Goal: Information Seeking & Learning: Understand process/instructions

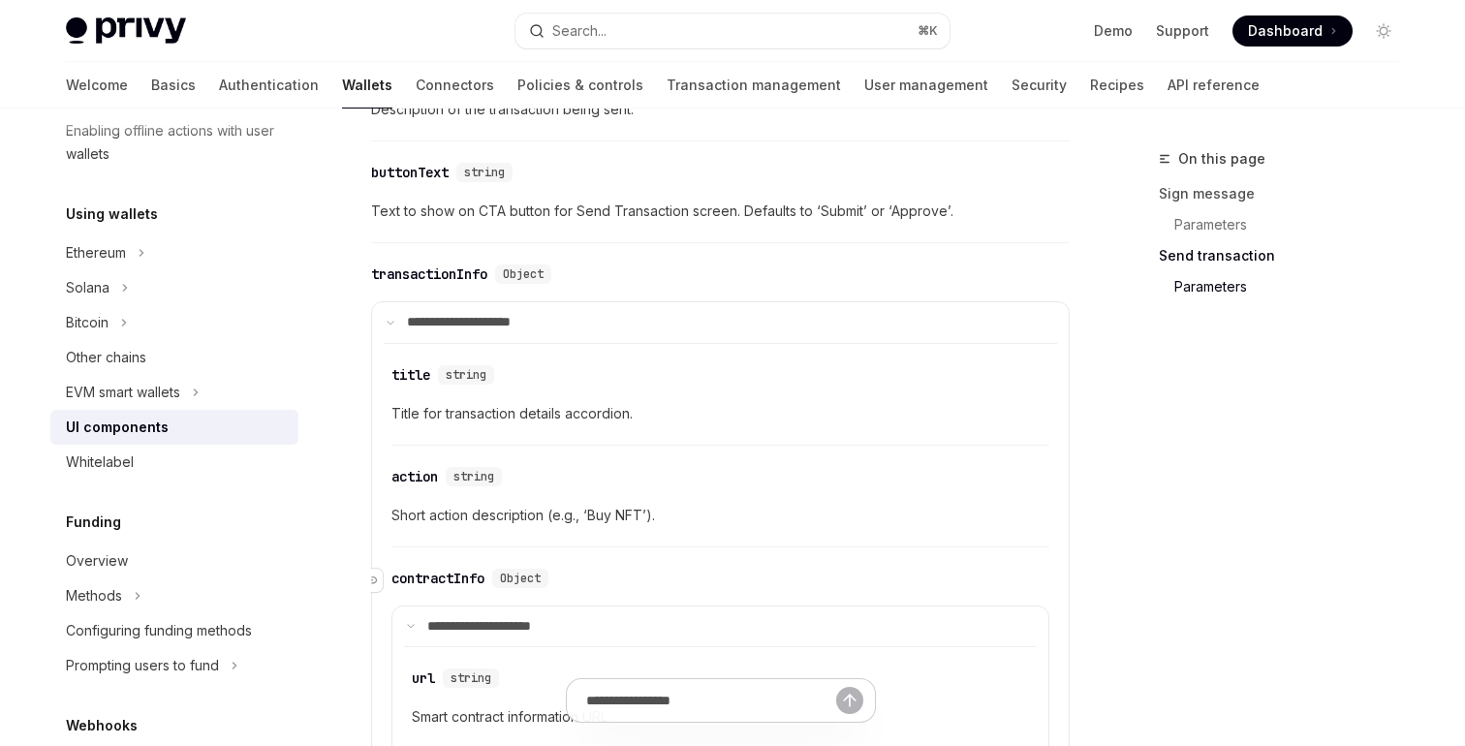
scroll to position [1948, 0]
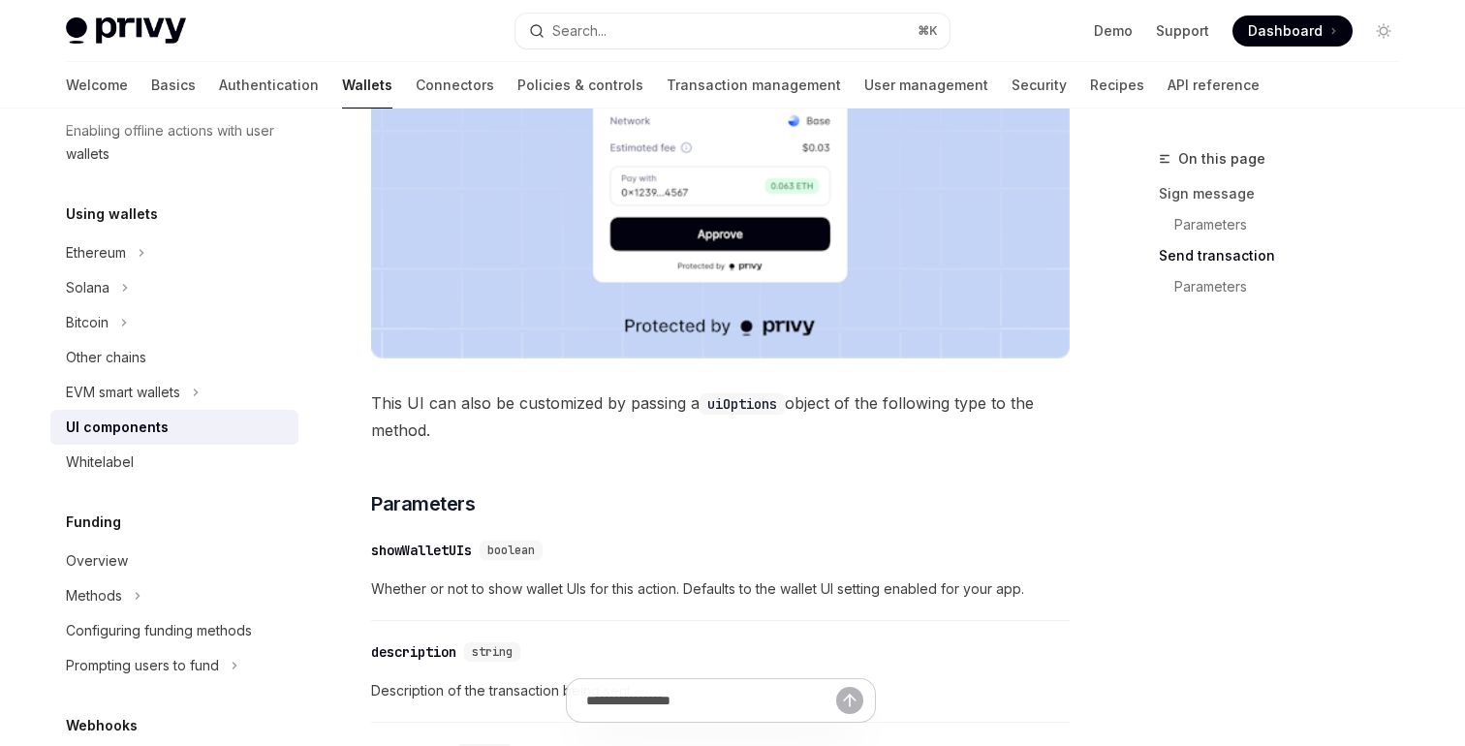
click at [570, 427] on span "This UI can also be customized by passing a uiOptions object of the following t…" at bounding box center [720, 417] width 699 height 54
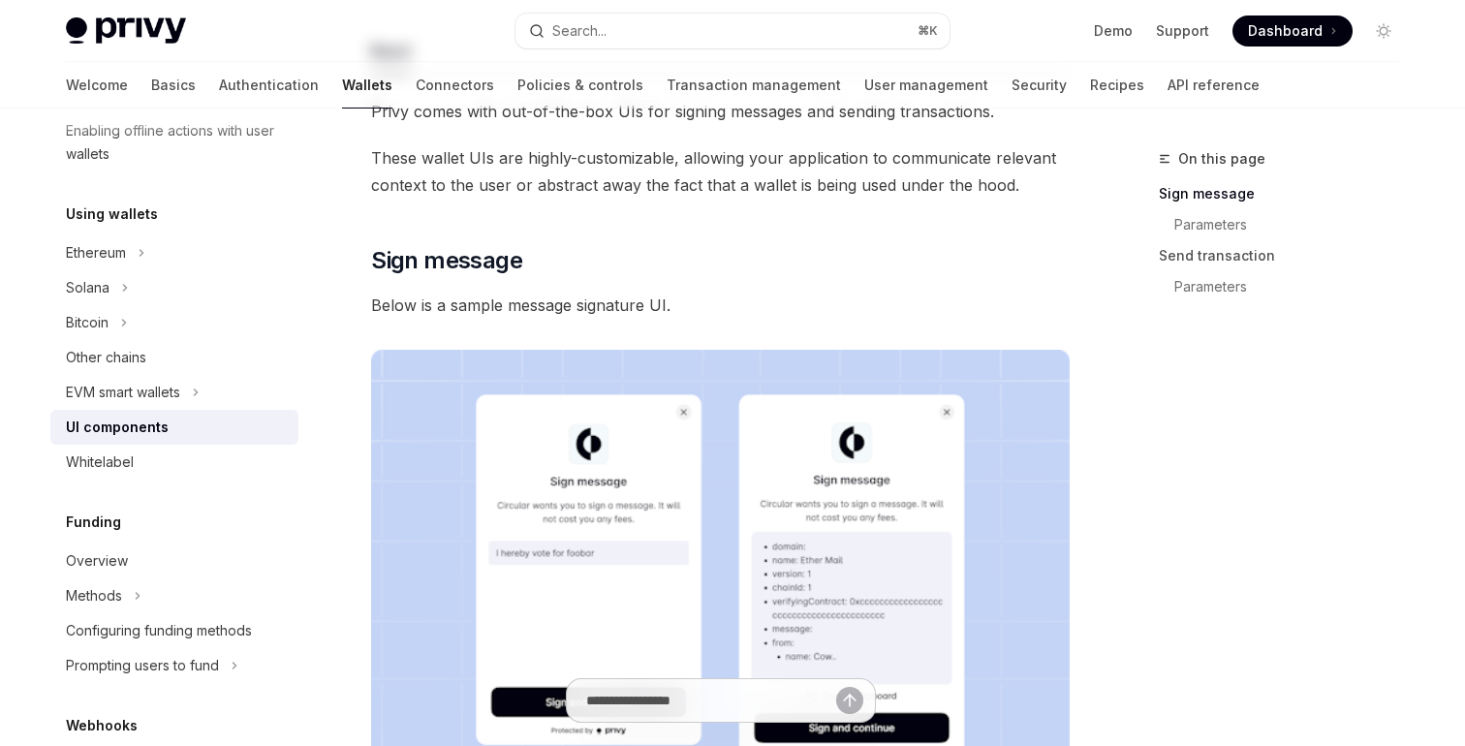
scroll to position [0, 0]
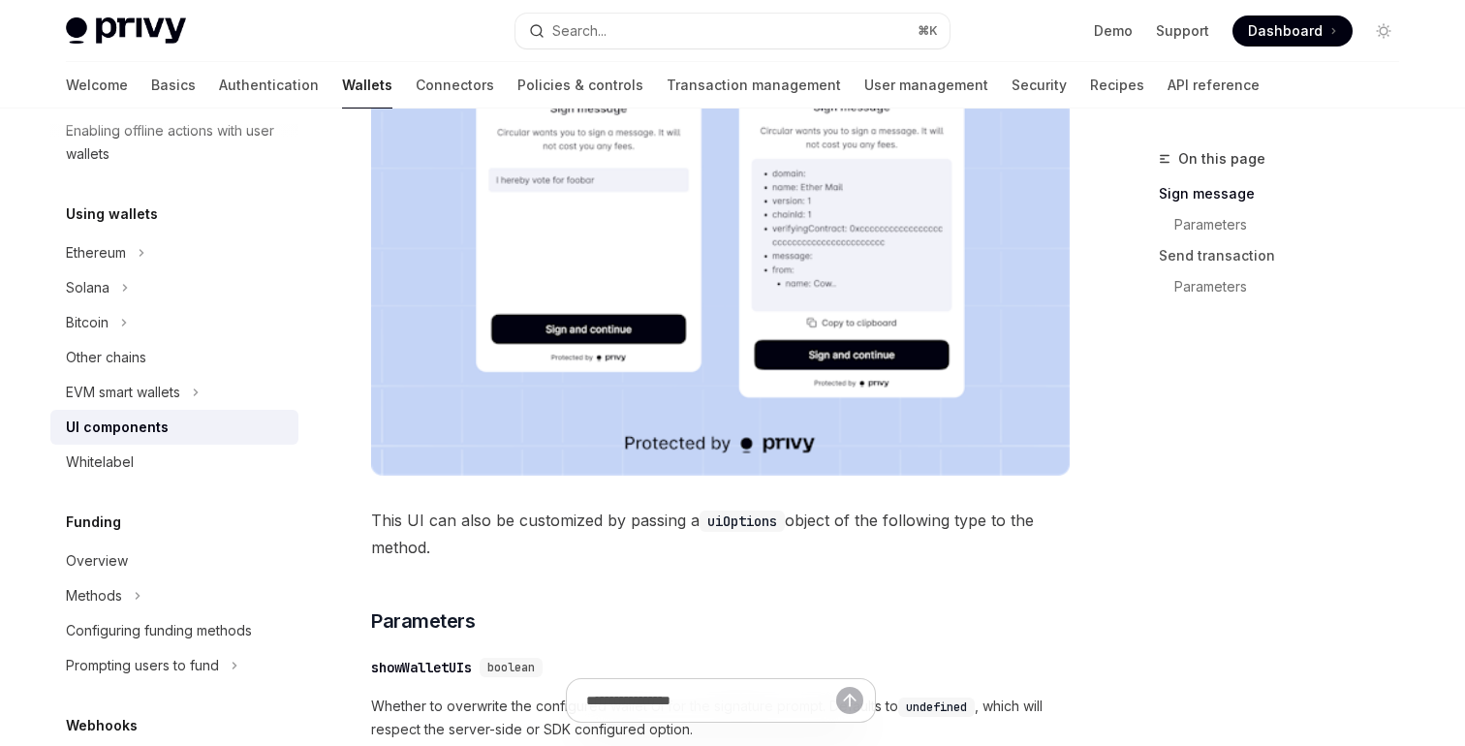
scroll to position [614, 0]
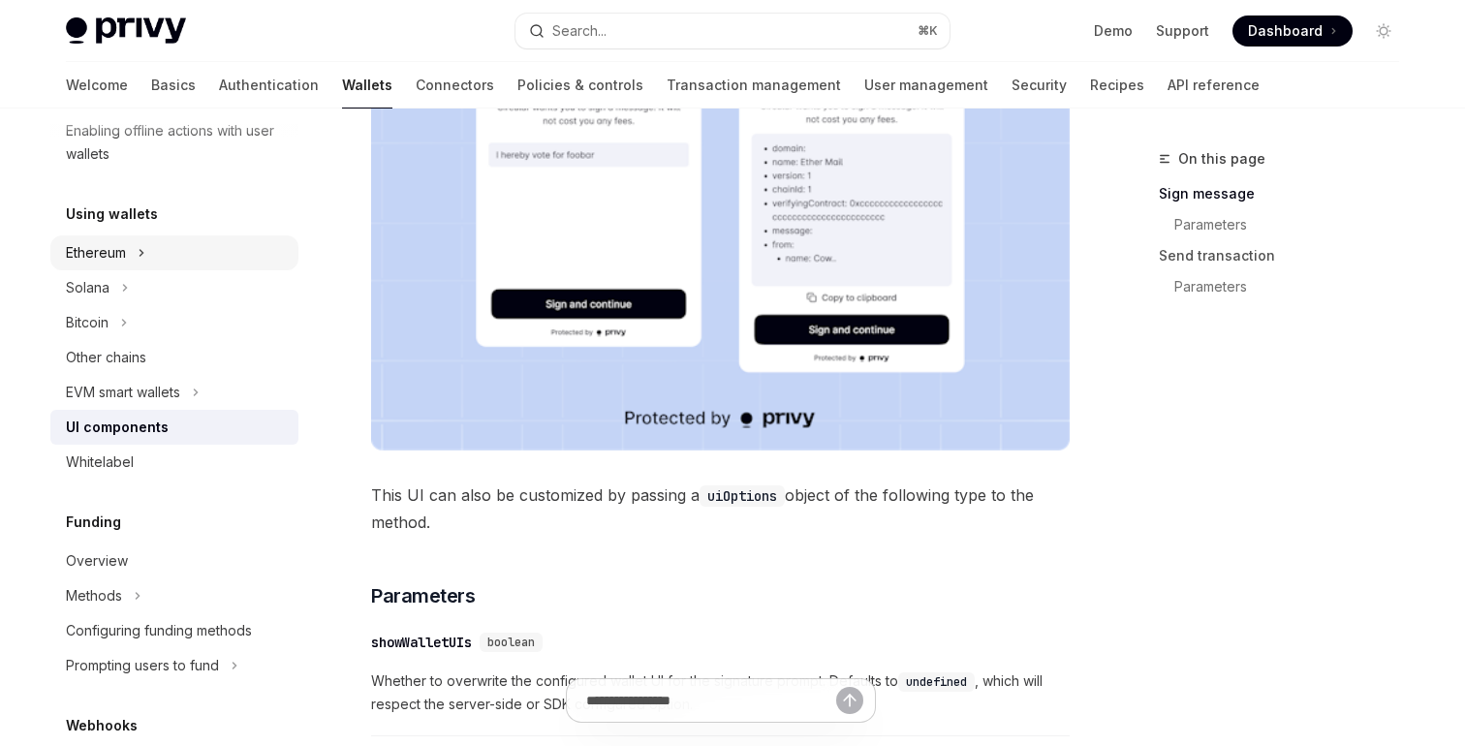
click at [158, 250] on button "Ethereum" at bounding box center [174, 253] width 248 height 35
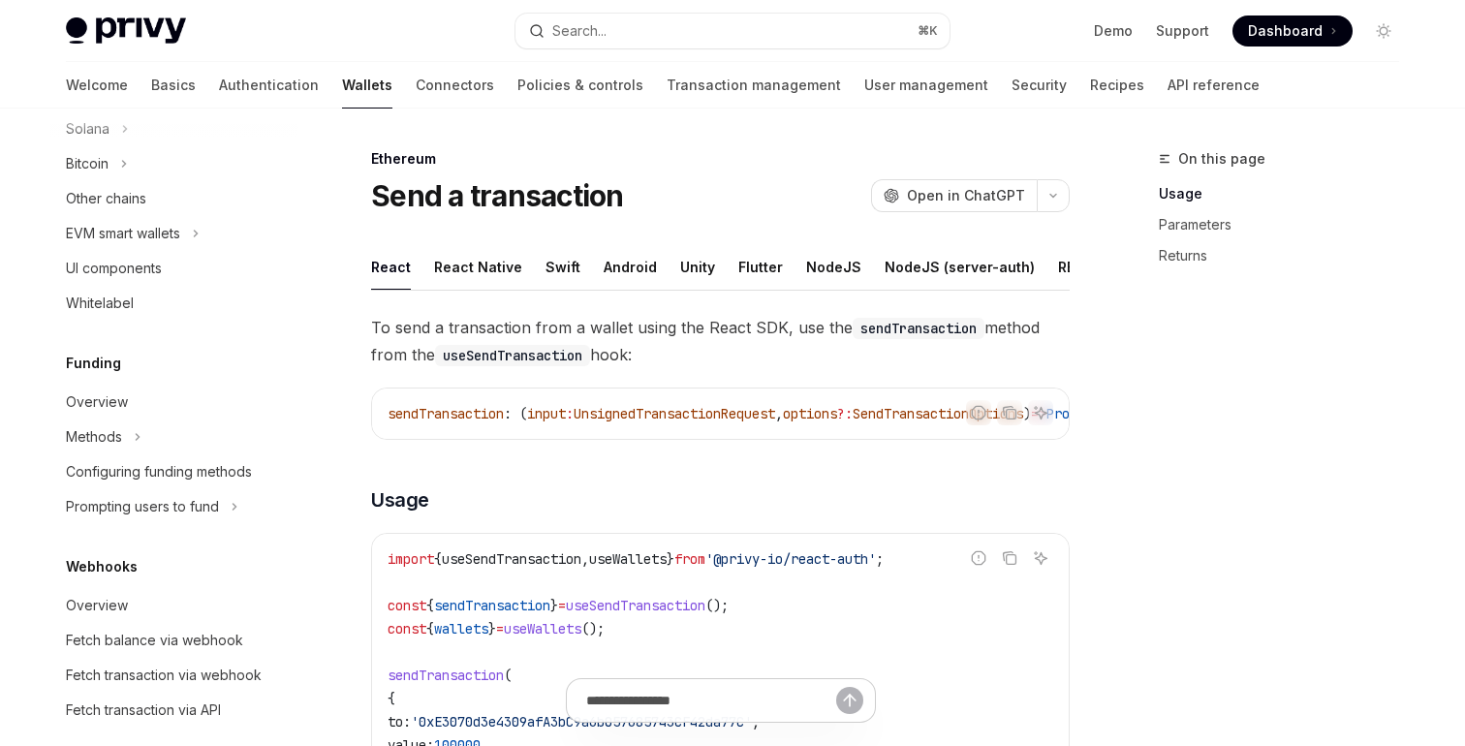
scroll to position [881, 0]
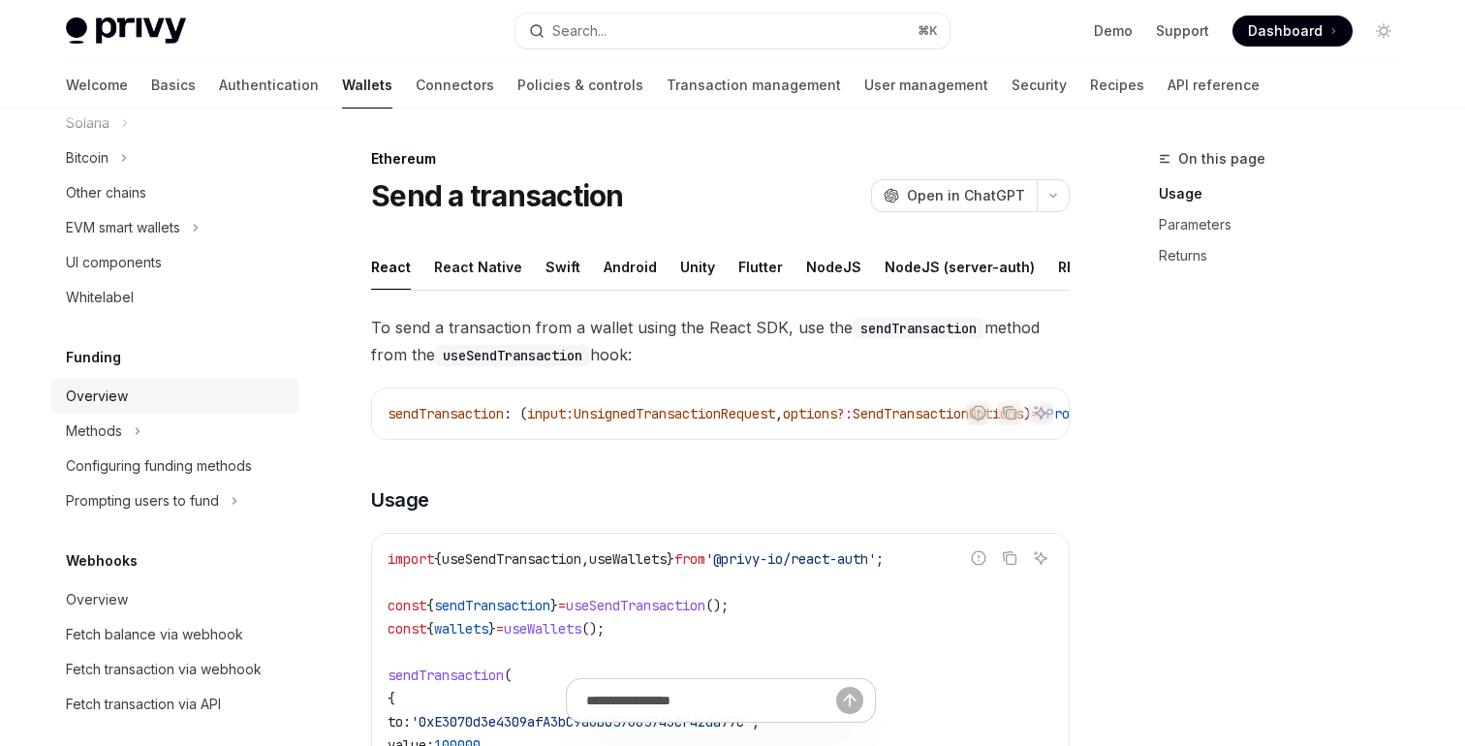
click at [183, 408] on div "Overview" at bounding box center [176, 396] width 221 height 23
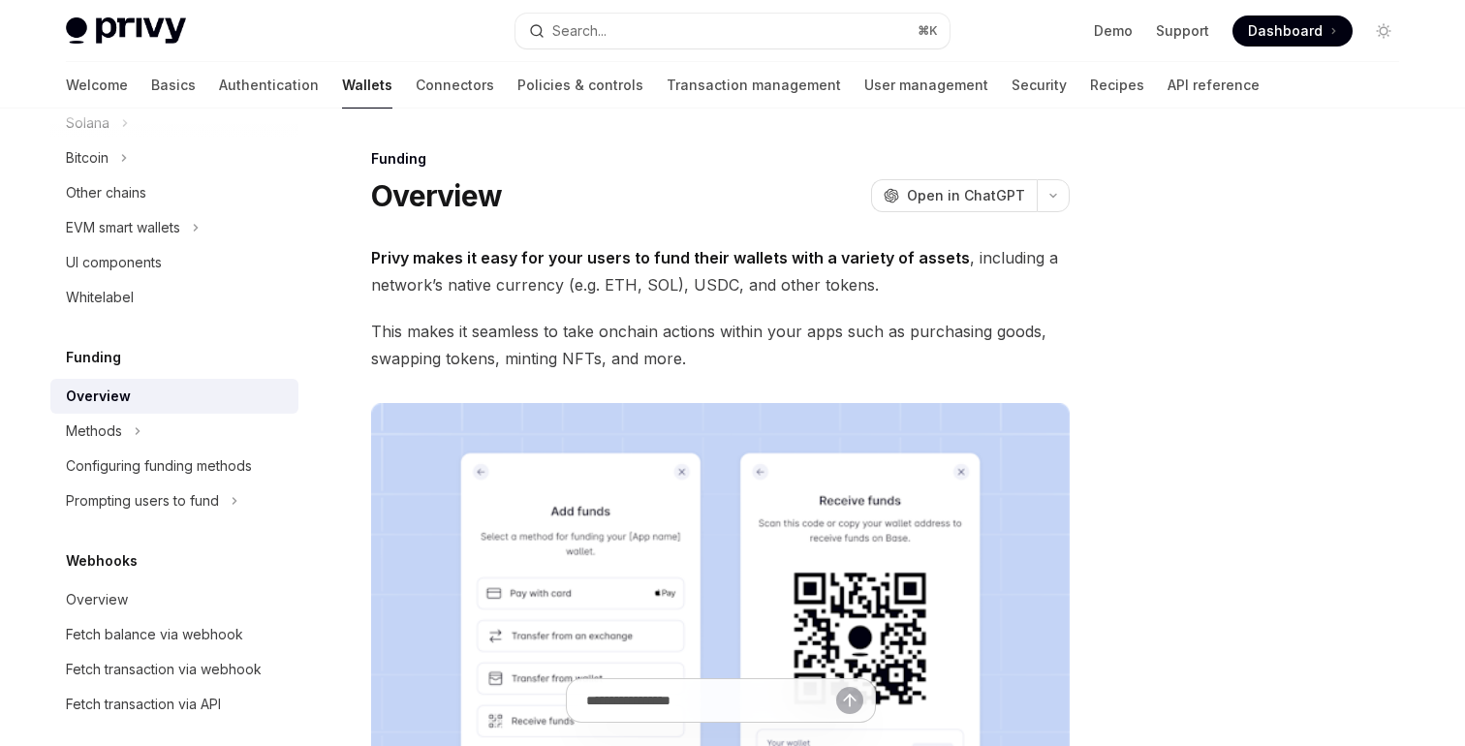
click at [528, 332] on span "This makes it seamless to take onchain actions within your apps such as purchas…" at bounding box center [720, 345] width 699 height 54
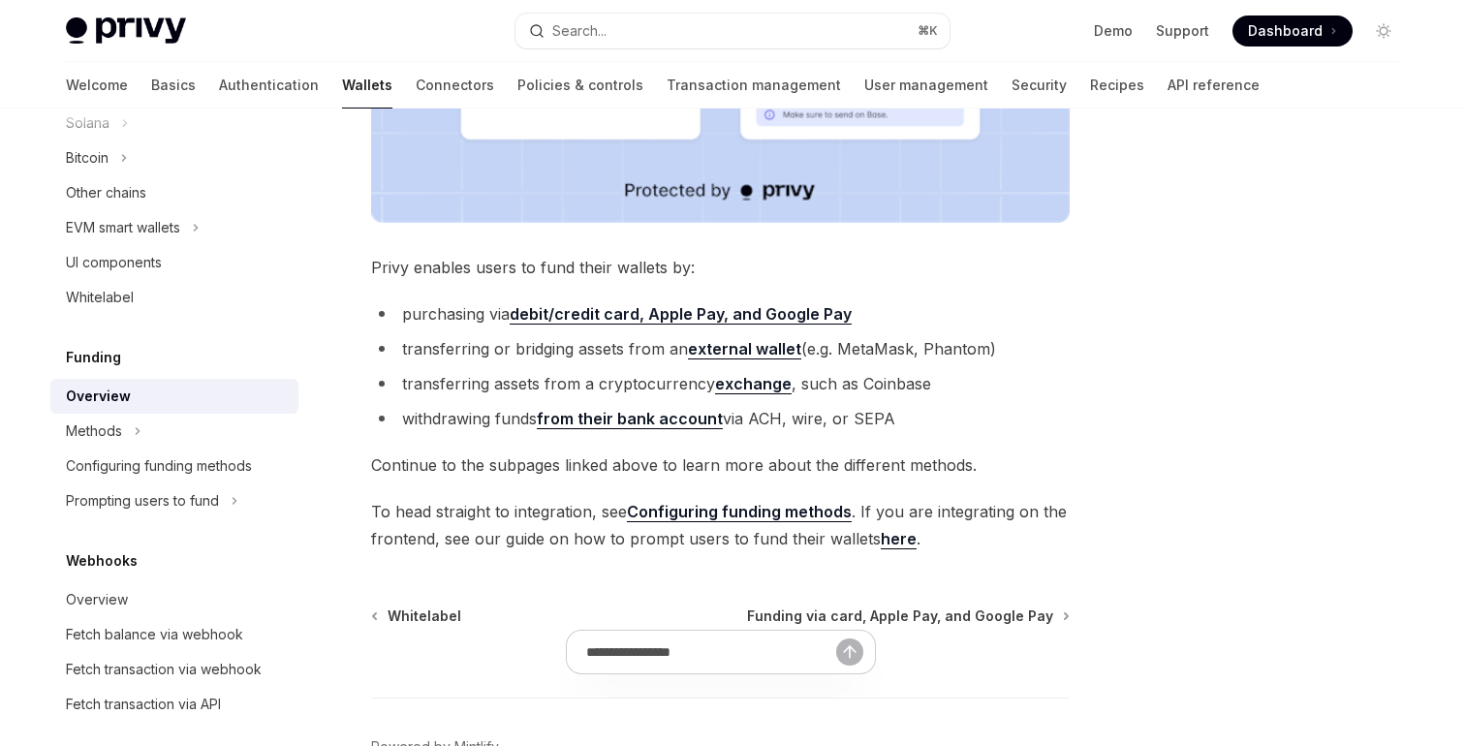
scroll to position [799, 0]
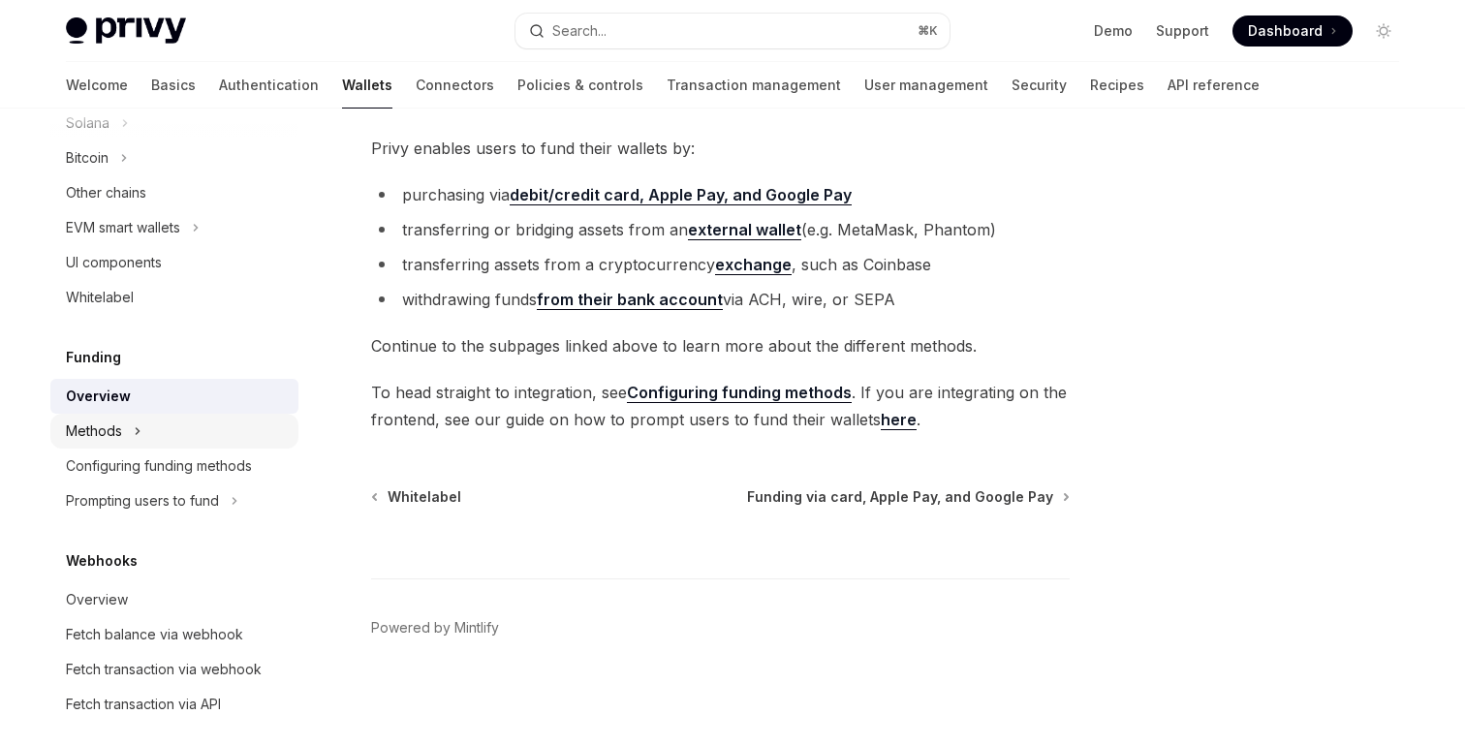
click at [252, 447] on button "Methods" at bounding box center [174, 431] width 248 height 35
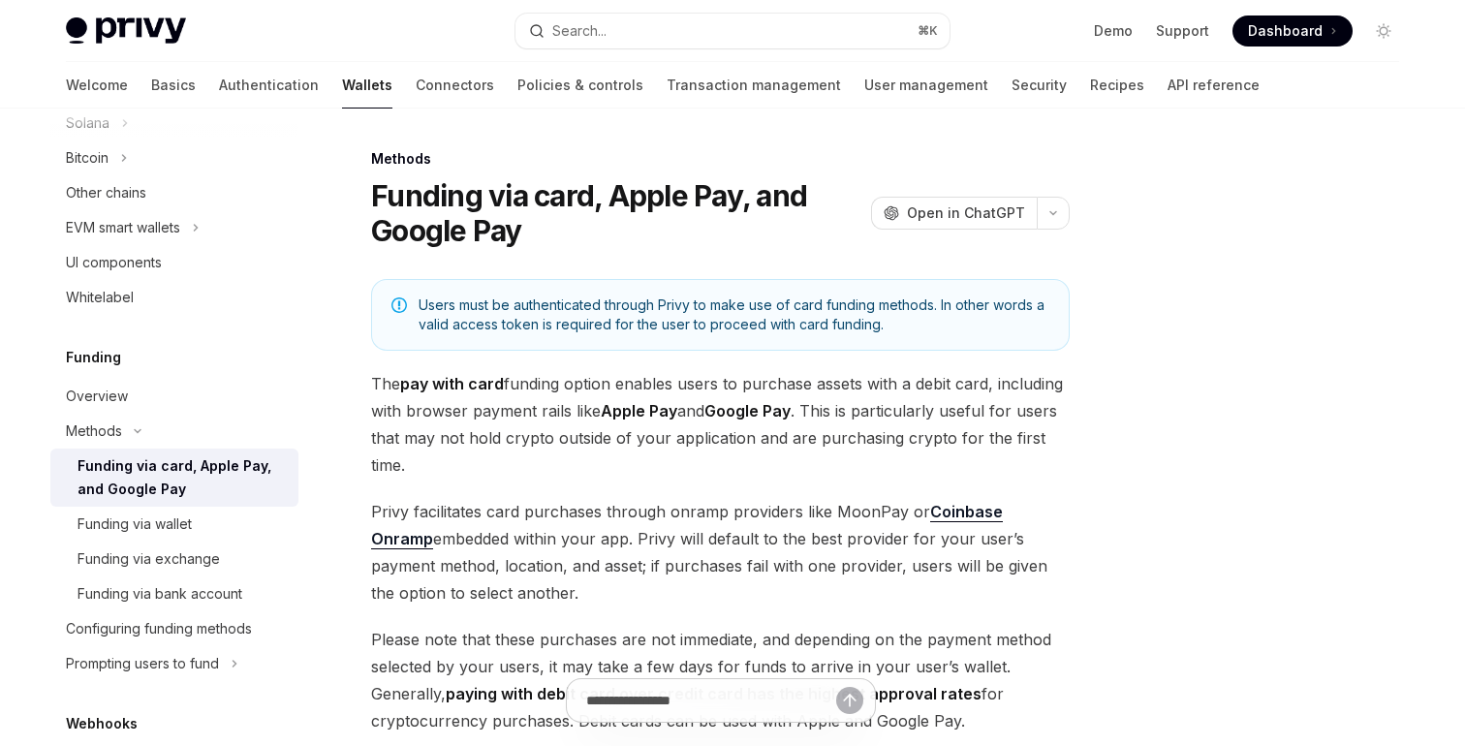
click at [460, 410] on span "The pay with card funding option enables users to purchase assets with a debit …" at bounding box center [720, 424] width 699 height 109
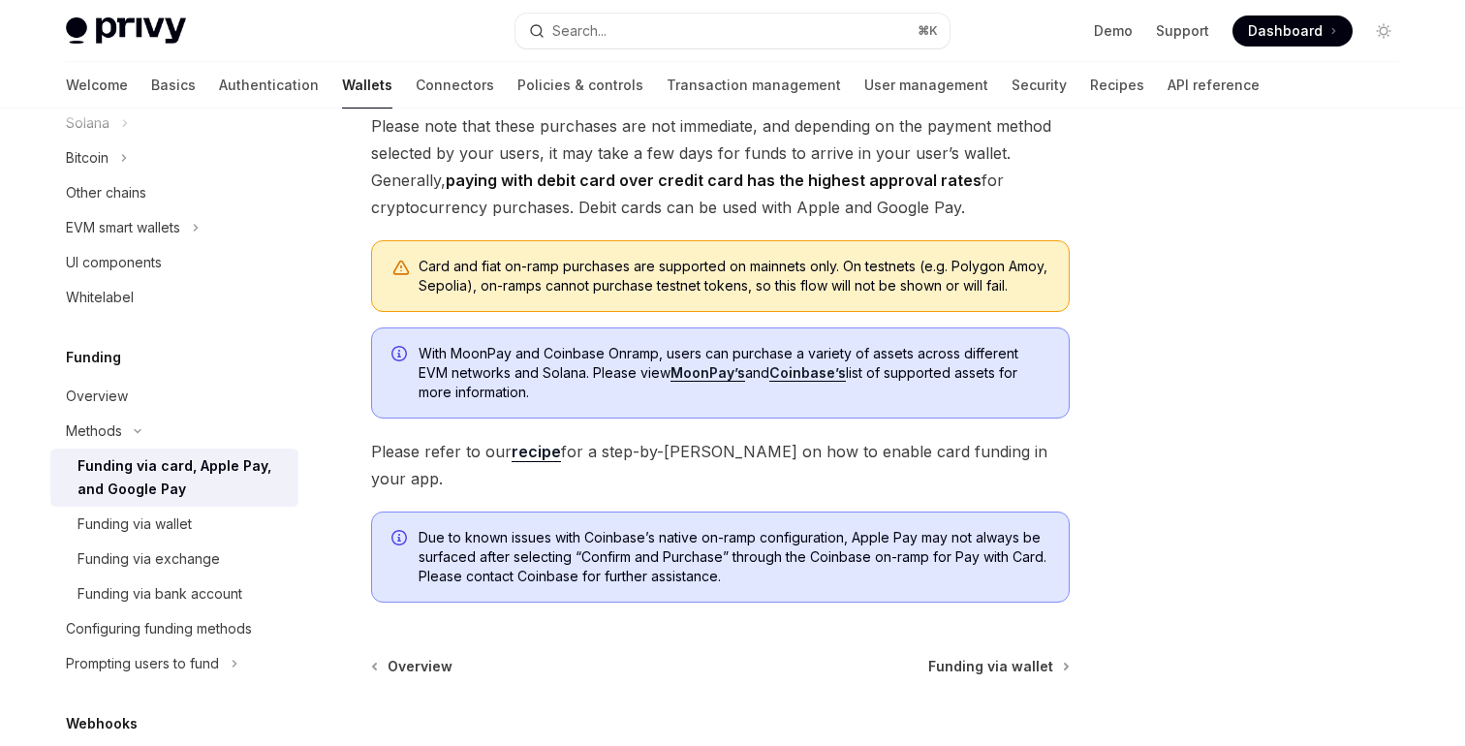
scroll to position [456, 0]
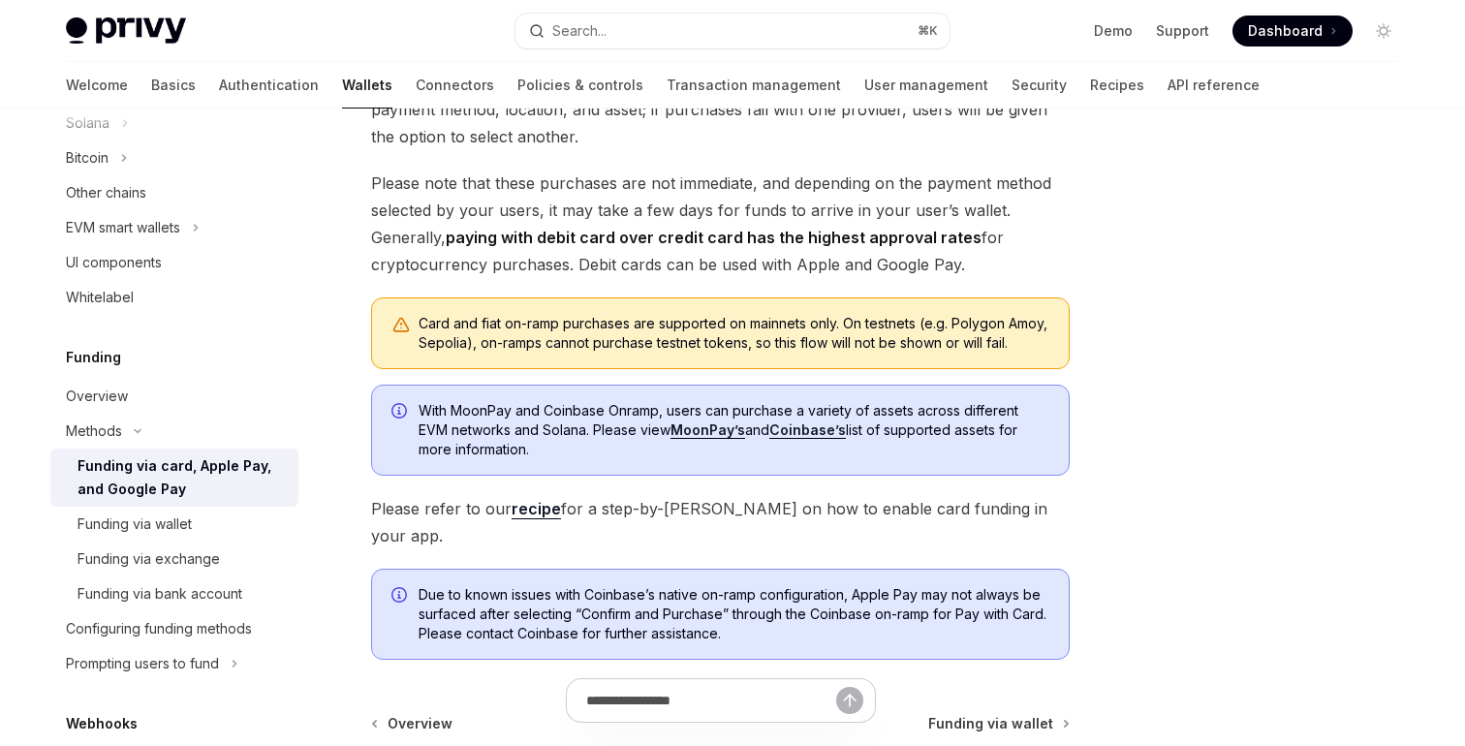
click at [558, 451] on span "With MoonPay and Coinbase Onramp, users can purchase a variety of assets across…" at bounding box center [734, 430] width 631 height 58
click at [203, 536] on div "Funding via wallet" at bounding box center [182, 524] width 209 height 23
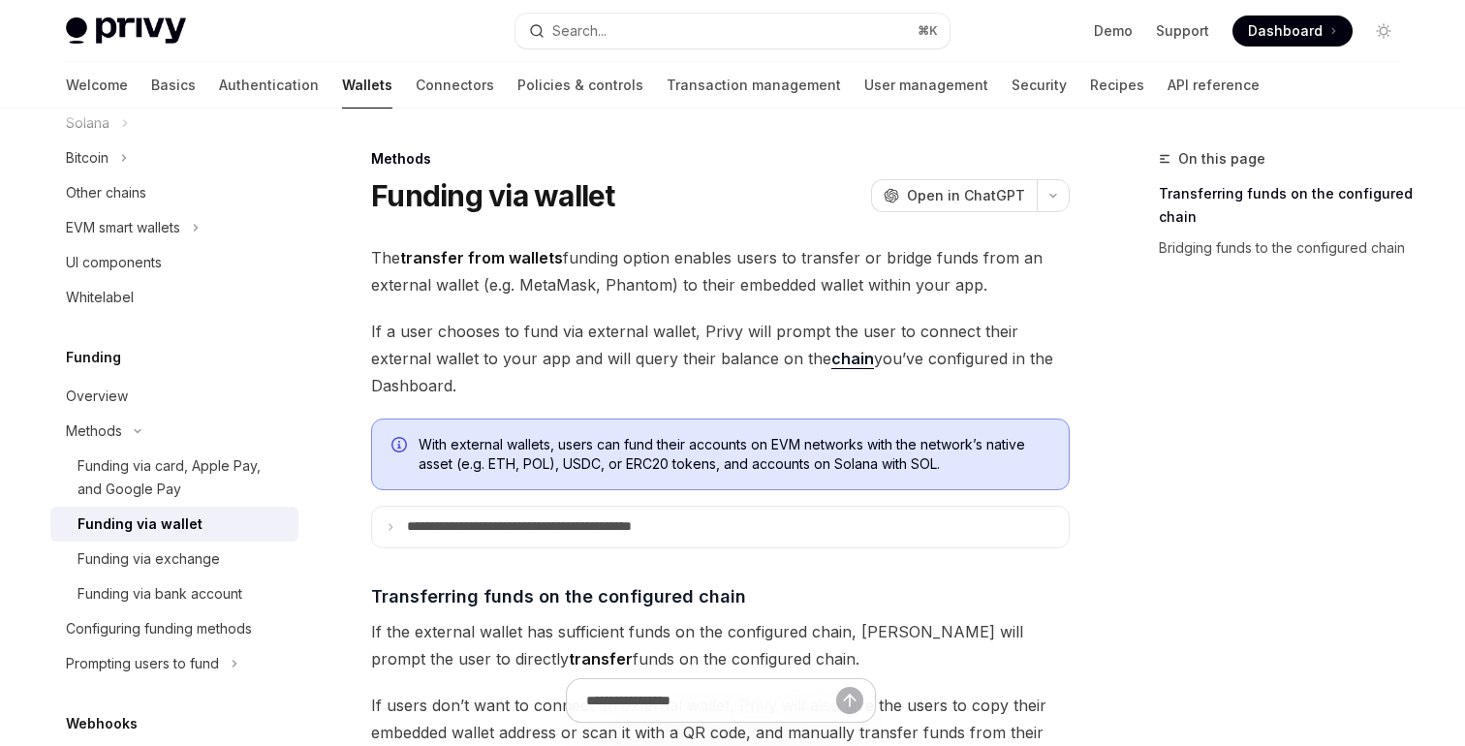
click at [512, 379] on span "If a user chooses to fund via external wallet, Privy will prompt the user to co…" at bounding box center [720, 358] width 699 height 81
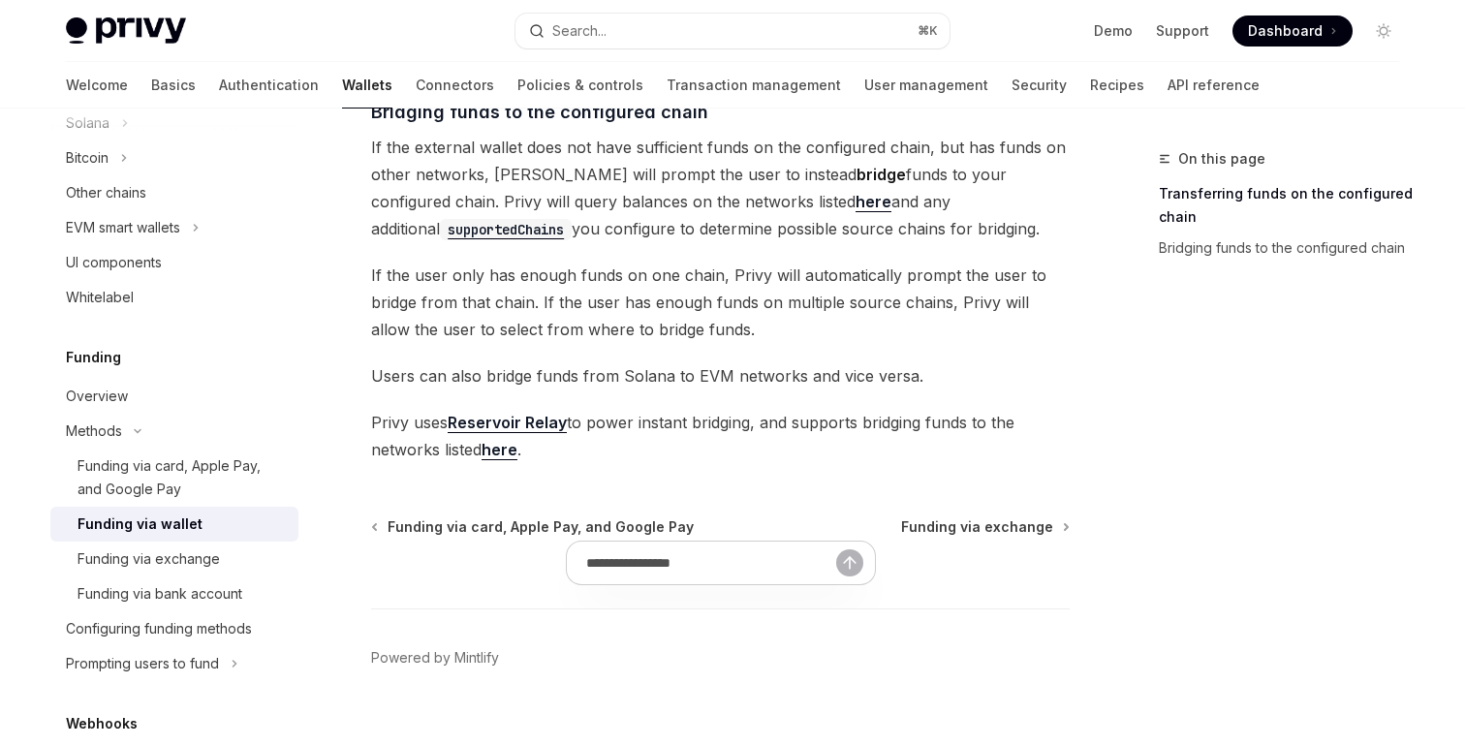
scroll to position [739, 0]
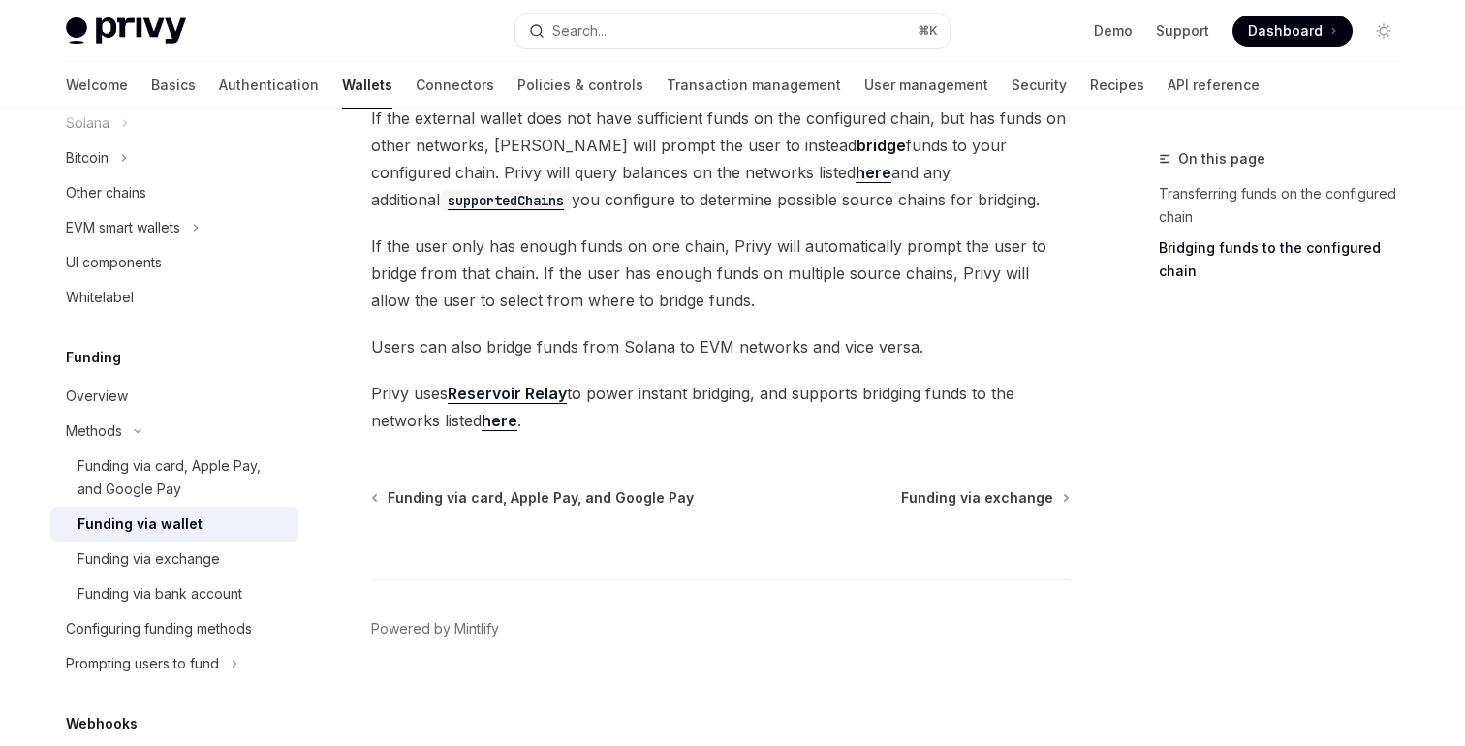
click at [636, 282] on span "If the user only has enough funds on one chain, Privy will automatically prompt…" at bounding box center [720, 273] width 699 height 81
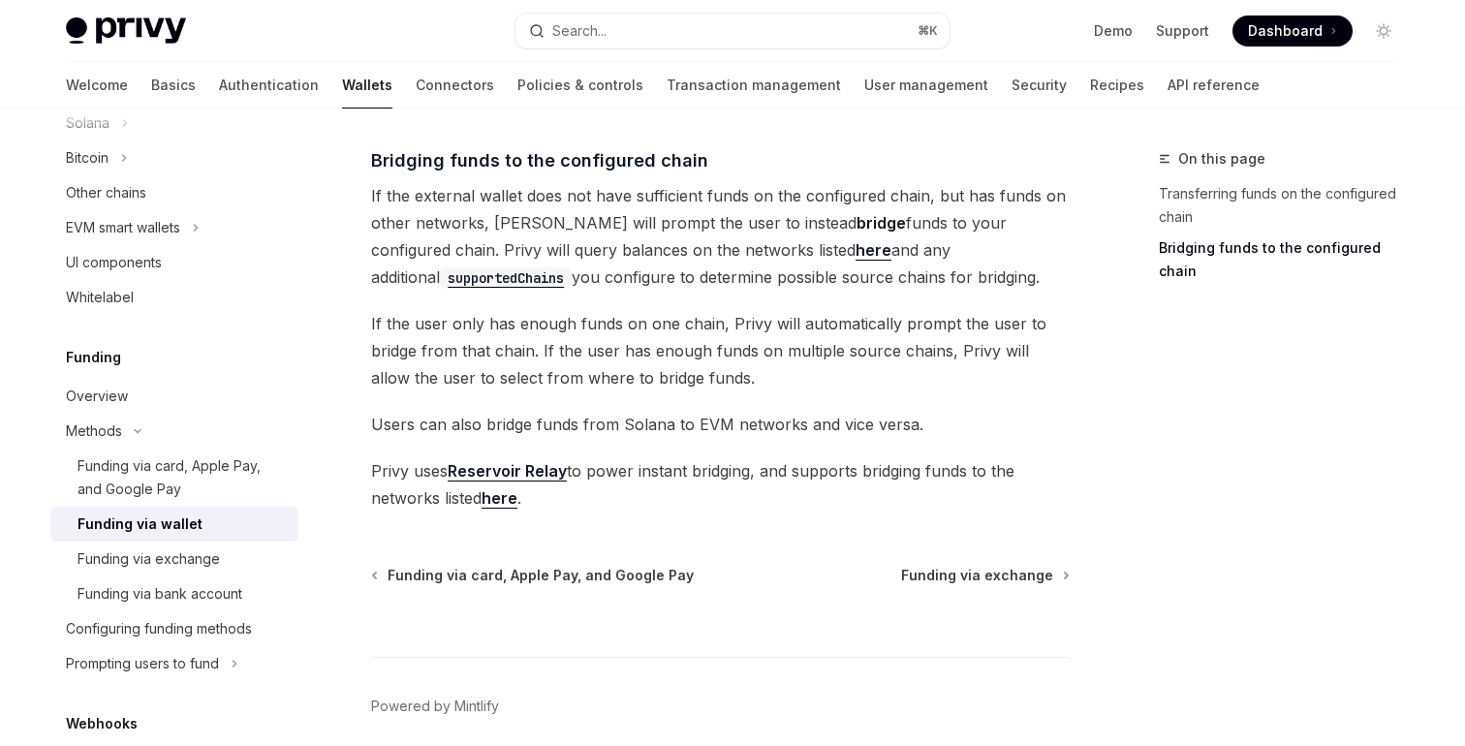
scroll to position [651, 0]
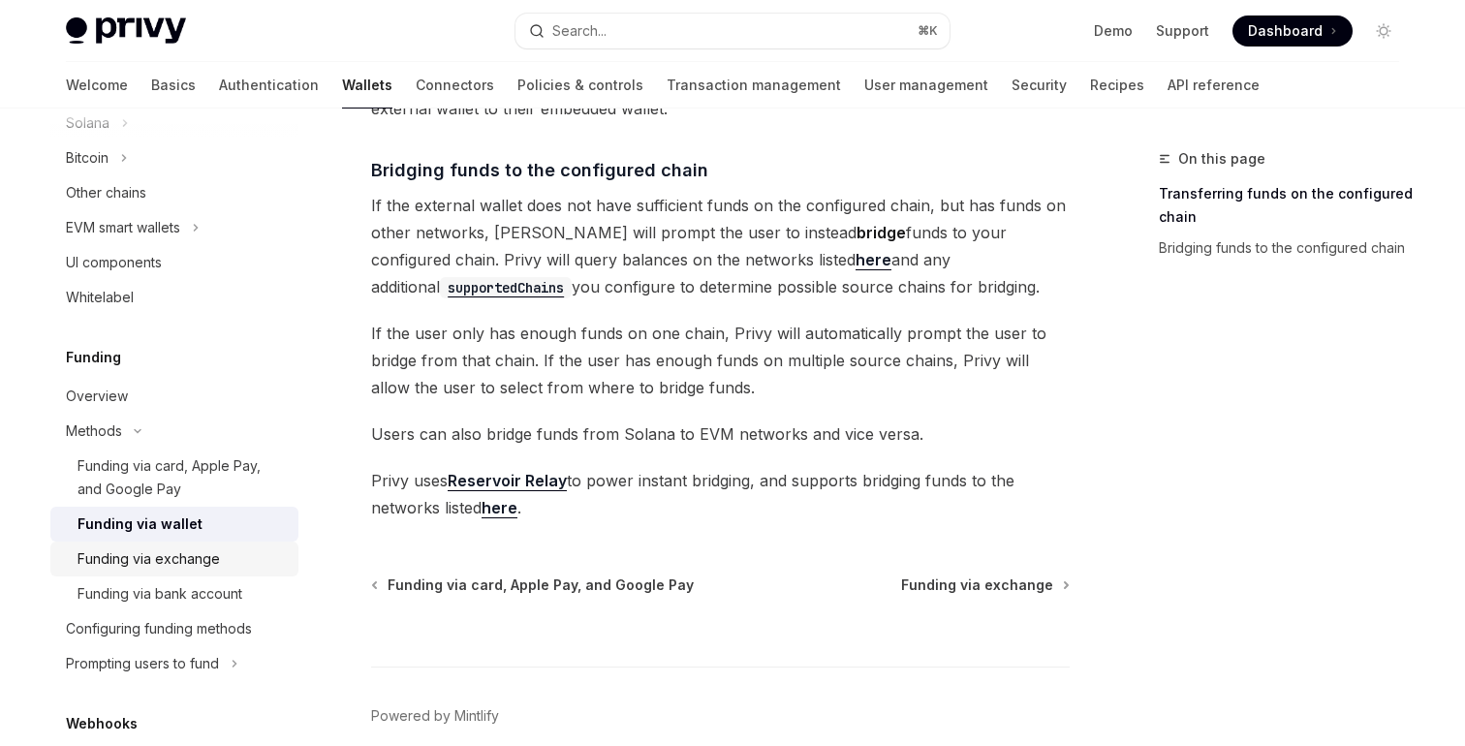
click at [197, 571] on div "Funding via exchange" at bounding box center [149, 559] width 142 height 23
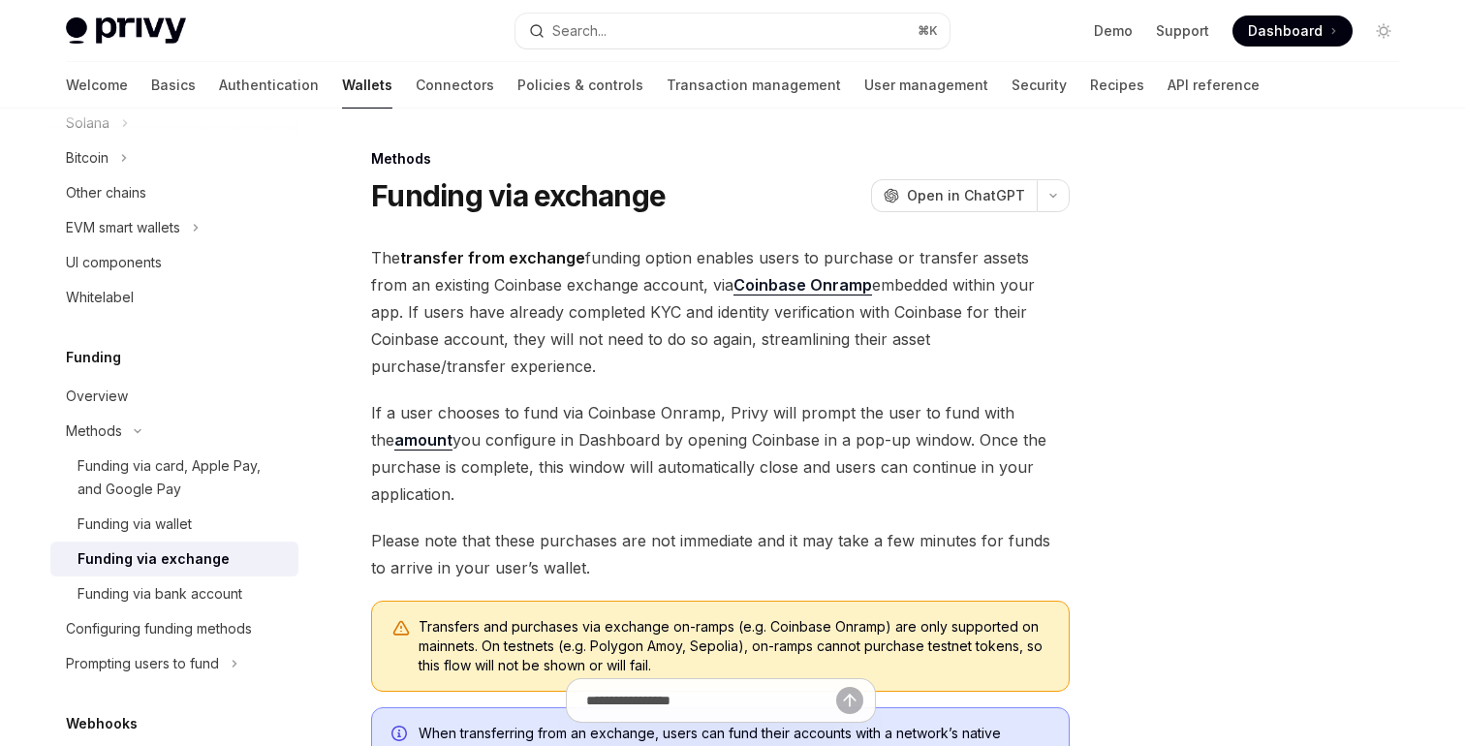
click at [506, 464] on span "If a user chooses to fund via Coinbase Onramp, Privy will prompt the user to fu…" at bounding box center [720, 453] width 699 height 109
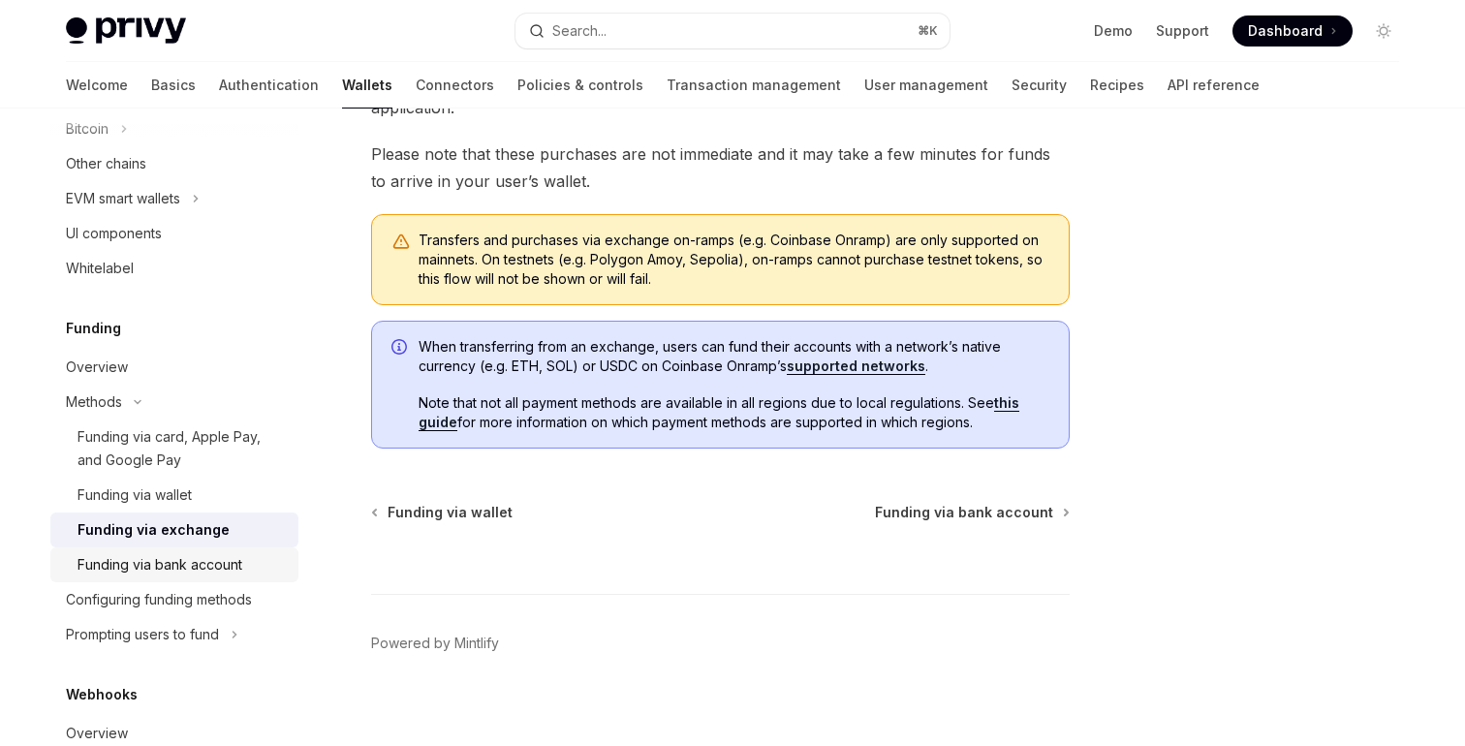
scroll to position [908, 0]
click at [196, 613] on div "Configuring funding methods" at bounding box center [159, 601] width 186 height 23
type textarea "*"
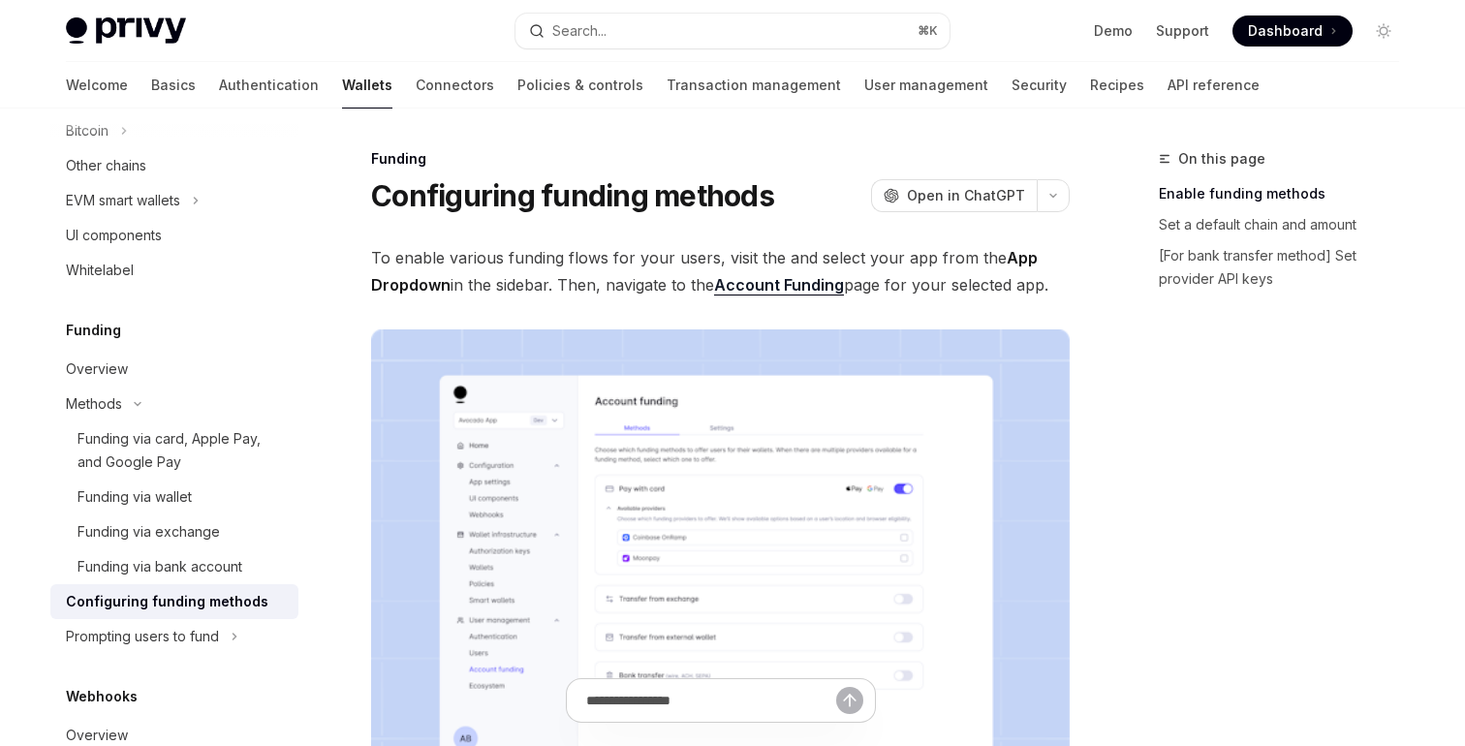
click at [541, 262] on span "To enable various funding flows for your users, visit the and select your app f…" at bounding box center [720, 271] width 699 height 54
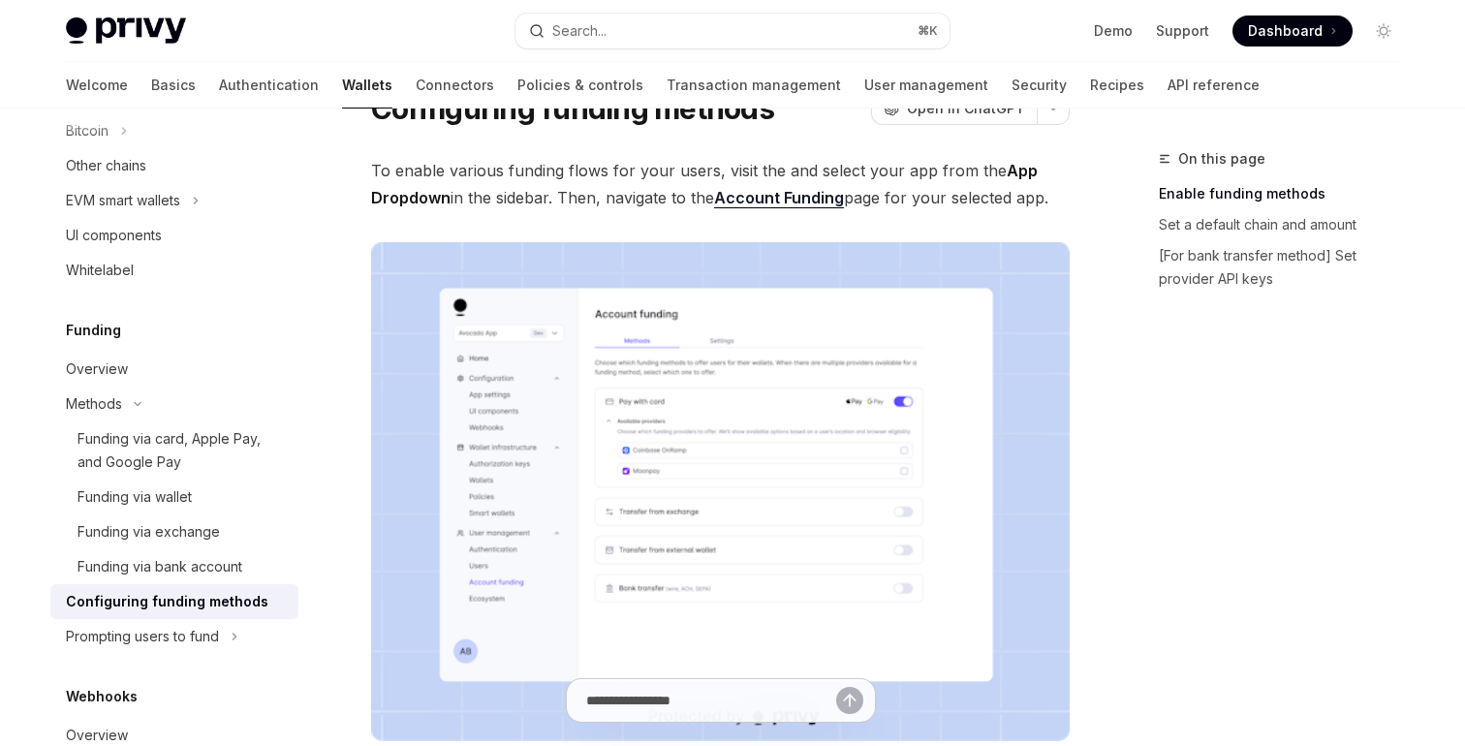
scroll to position [89, 0]
